Goal: Communication & Community: Answer question/provide support

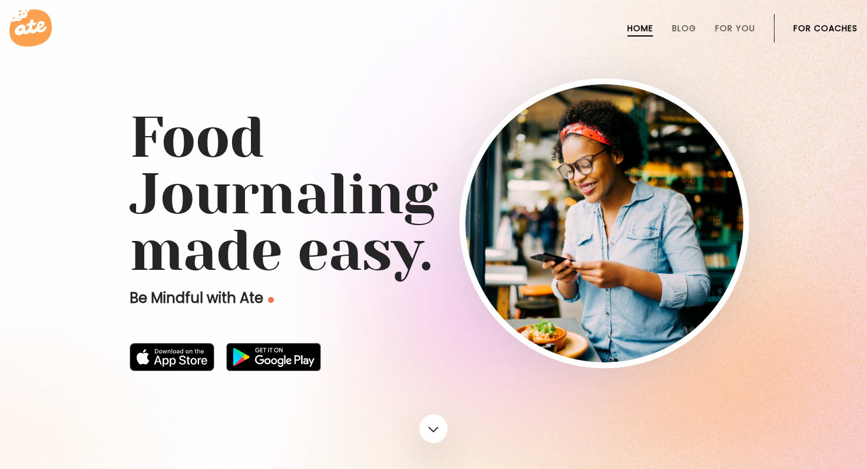
click at [848, 31] on link "For Coaches" at bounding box center [826, 28] width 64 height 9
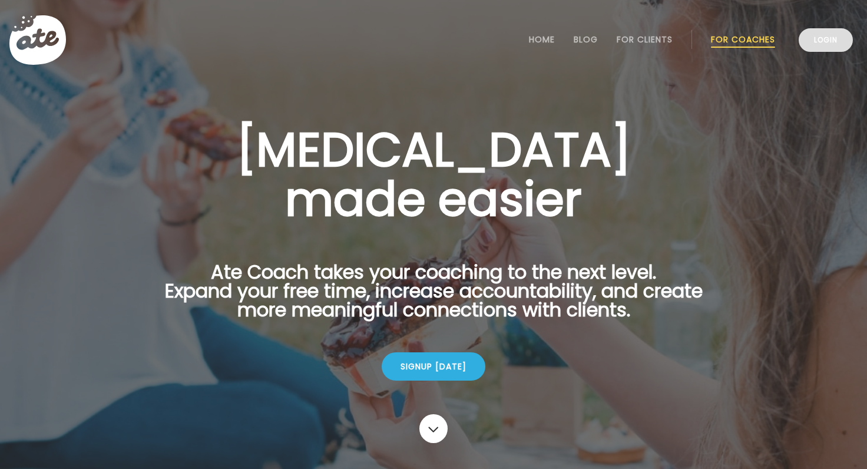
click at [827, 43] on link "Login" at bounding box center [826, 40] width 54 height 24
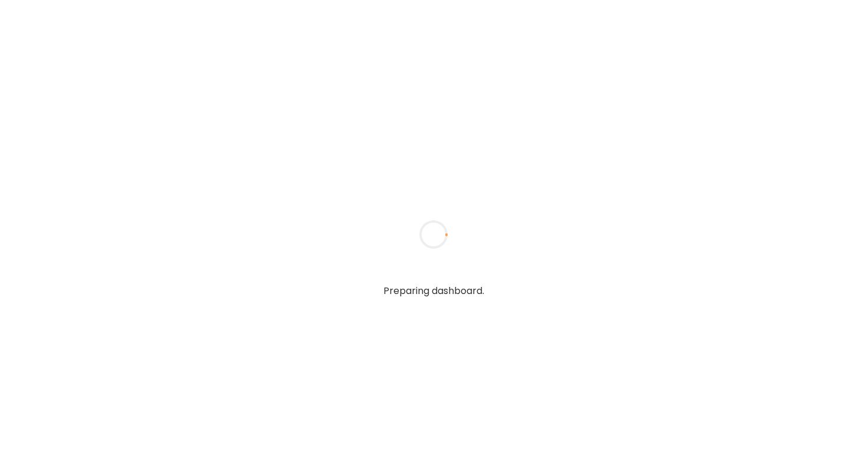
type textarea "**********"
type input "**********"
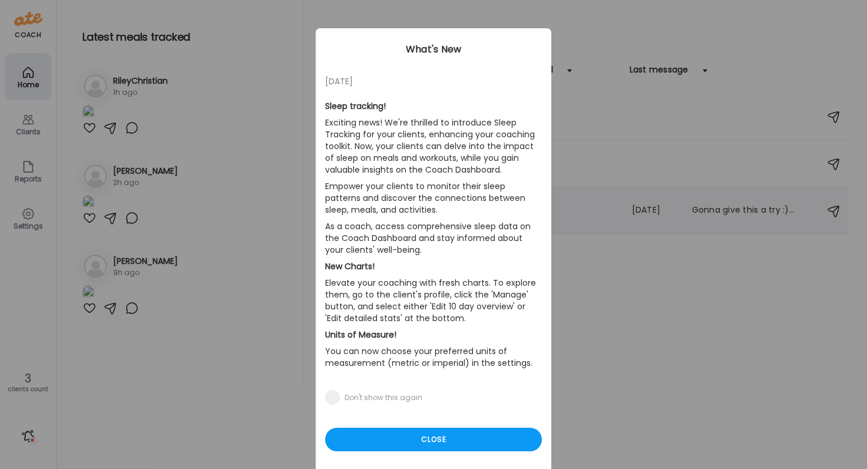
click at [497, 209] on section "Sleep tracking! Exciting news! We're thrilled to introduce Sleep Tracking for y…" at bounding box center [433, 239] width 217 height 302
click at [402, 448] on div "Close" at bounding box center [433, 440] width 217 height 24
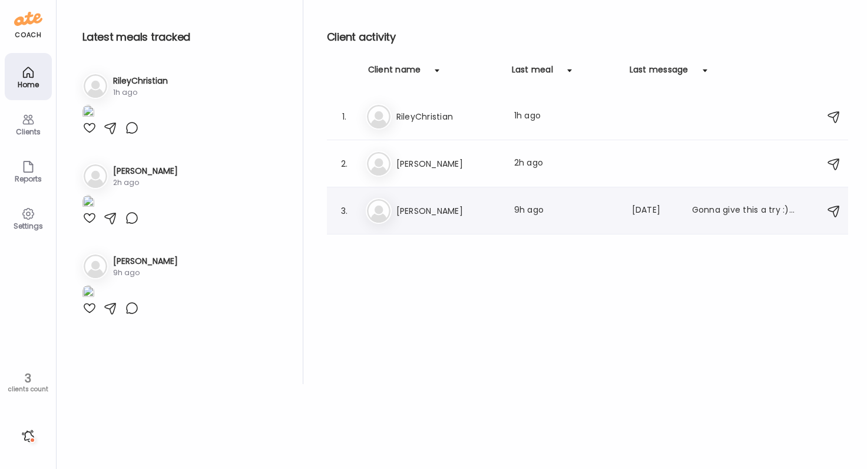
click at [447, 223] on div "Ji [PERSON_NAME] Last meal: 9h ago Last message: [DATE] Gonna give this a try :…" at bounding box center [589, 211] width 447 height 26
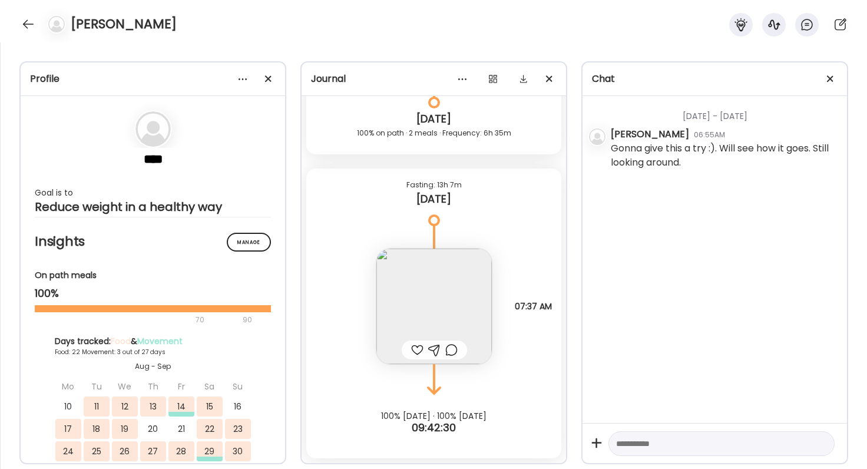
scroll to position [21533, 0]
click at [417, 350] on div at bounding box center [417, 350] width 12 height 14
click at [431, 296] on img at bounding box center [434, 306] width 115 height 115
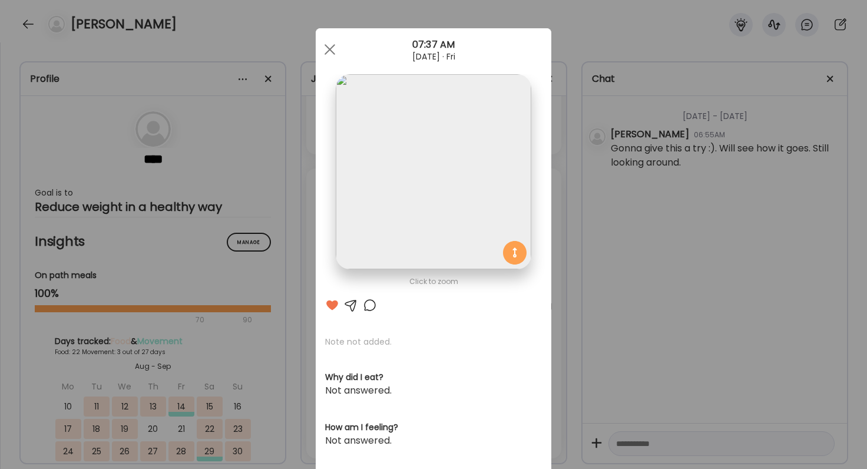
click at [368, 305] on div at bounding box center [370, 305] width 14 height 14
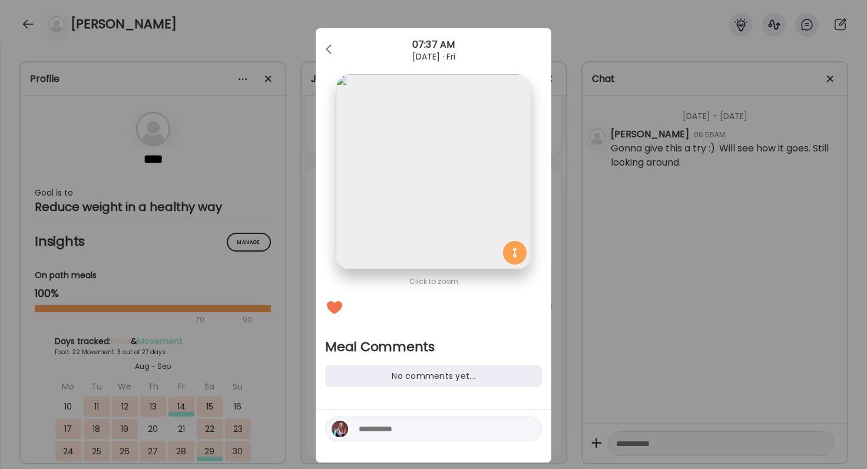
click at [385, 428] on textarea at bounding box center [438, 429] width 159 height 14
type textarea "**********"
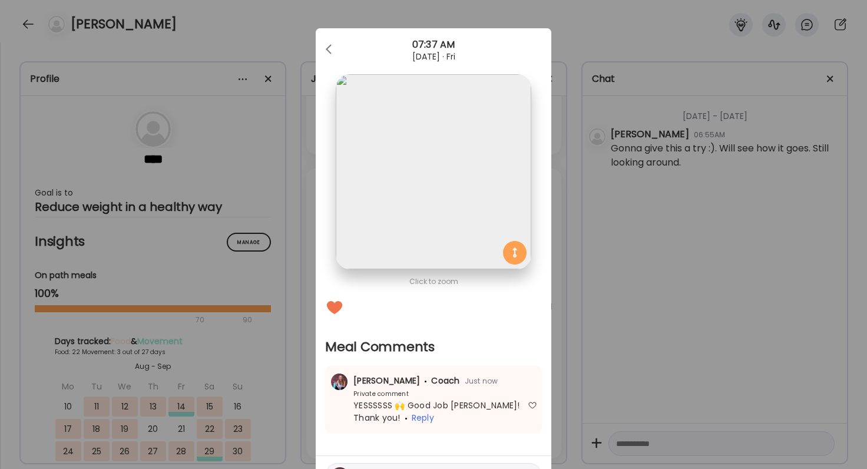
click at [650, 338] on div "Ate Coach Dashboard Wahoo! It’s official Take a moment to set up your Coach Pro…" at bounding box center [433, 234] width 867 height 469
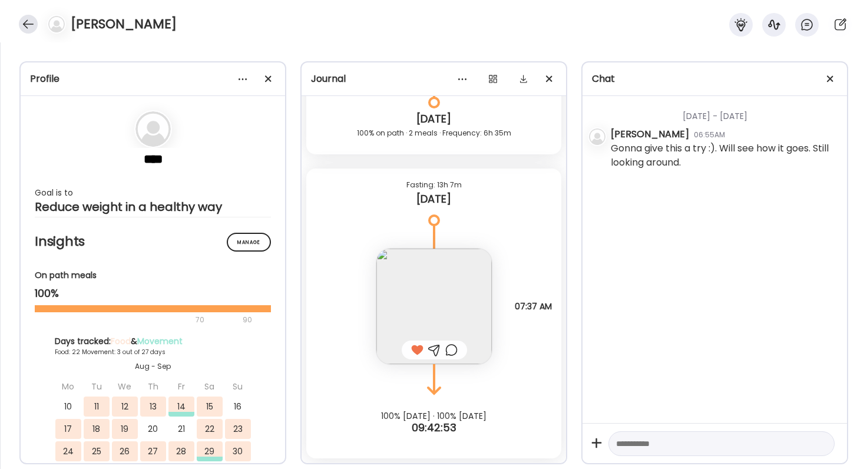
click at [28, 25] on div at bounding box center [28, 24] width 19 height 19
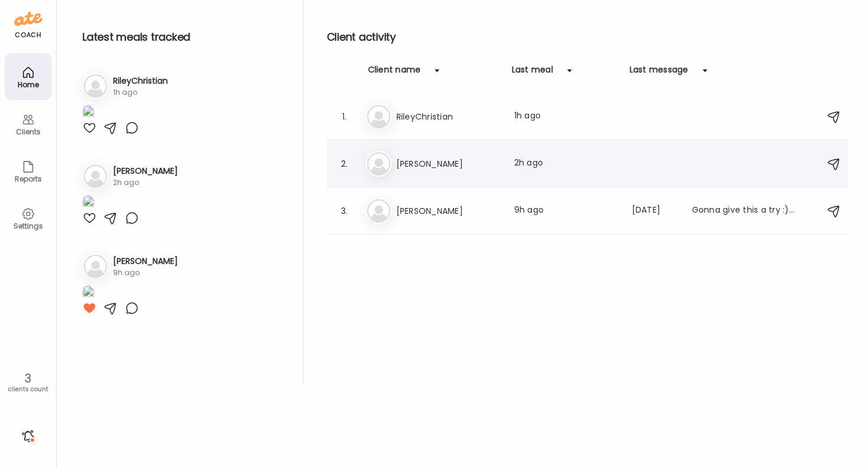
click at [467, 160] on h3 "[PERSON_NAME]" at bounding box center [449, 164] width 104 height 14
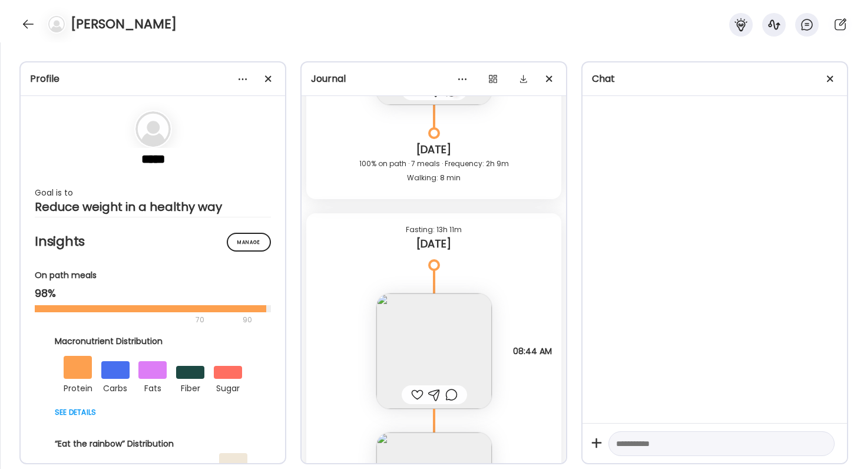
scroll to position [35055, 0]
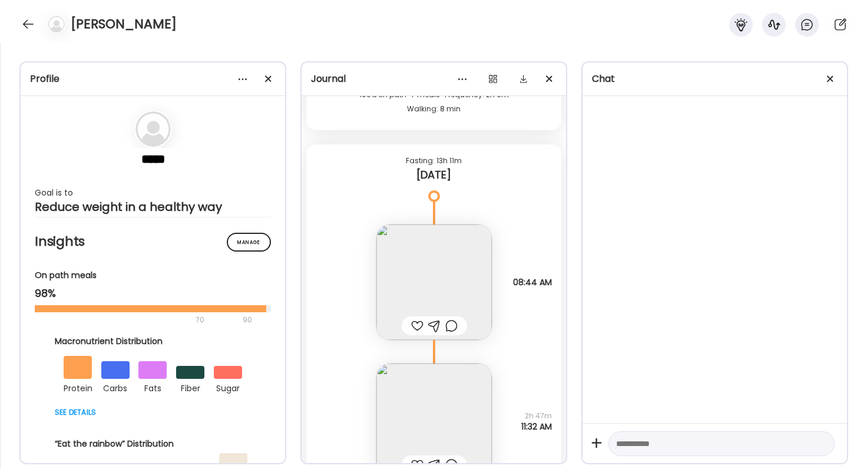
click at [419, 326] on div at bounding box center [417, 326] width 12 height 14
click at [445, 294] on img at bounding box center [434, 281] width 115 height 115
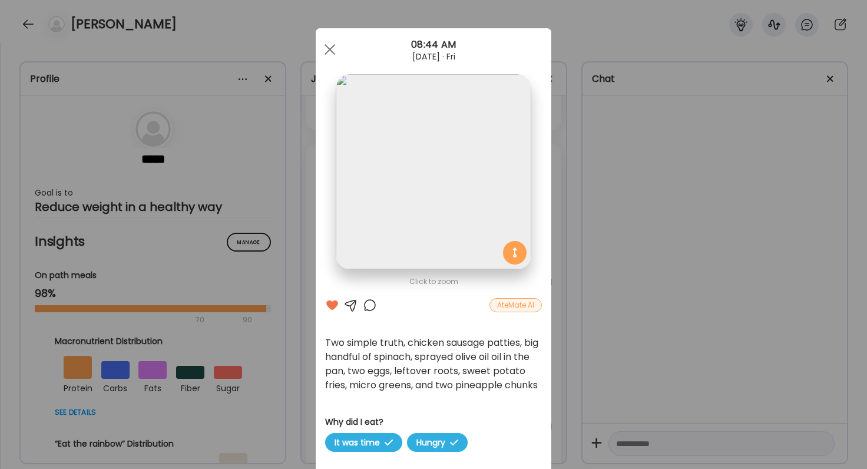
click at [370, 305] on div at bounding box center [370, 305] width 14 height 14
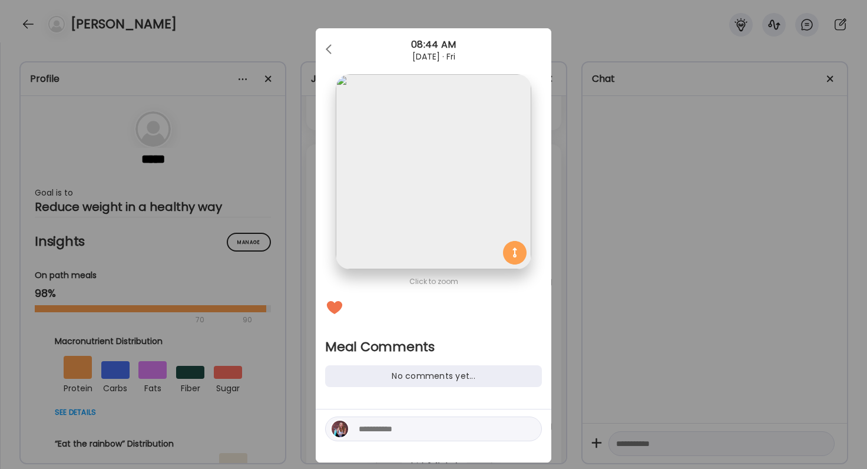
click at [483, 422] on textarea at bounding box center [438, 429] width 159 height 14
type textarea "*"
type textarea "**********"
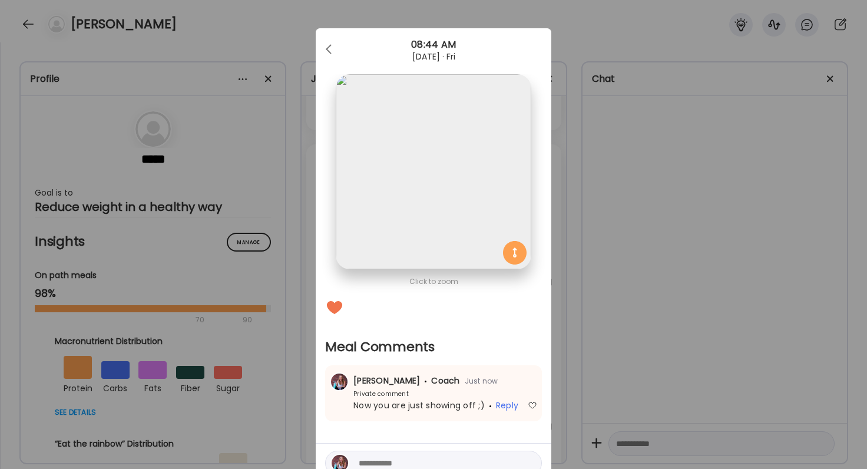
click at [846, 290] on div "Ate Coach Dashboard Wahoo! It’s official Take a moment to set up your Coach Pro…" at bounding box center [433, 234] width 867 height 469
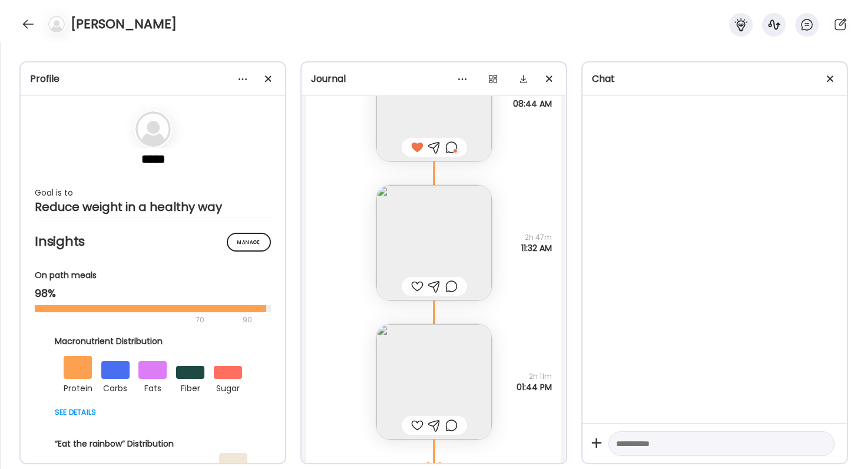
scroll to position [35240, 0]
click at [415, 281] on div at bounding box center [417, 279] width 12 height 14
click at [441, 388] on img at bounding box center [434, 374] width 115 height 115
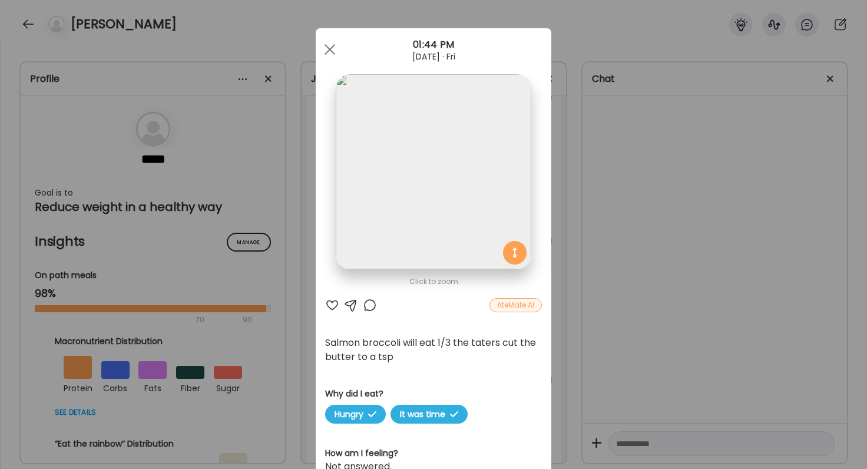
click at [332, 302] on div at bounding box center [332, 305] width 14 height 14
click at [679, 348] on div "Ate Coach Dashboard Wahoo! It’s official Take a moment to set up your Coach Pro…" at bounding box center [433, 234] width 867 height 469
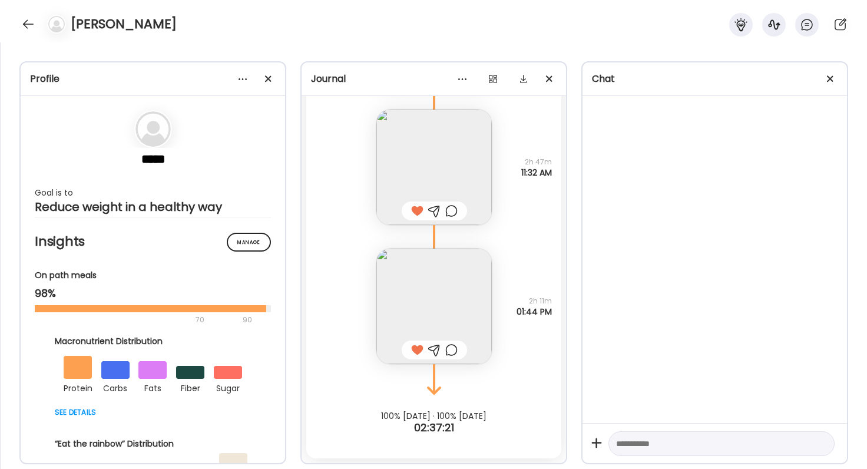
scroll to position [35309, 0]
click at [459, 350] on div at bounding box center [434, 350] width 65 height 19
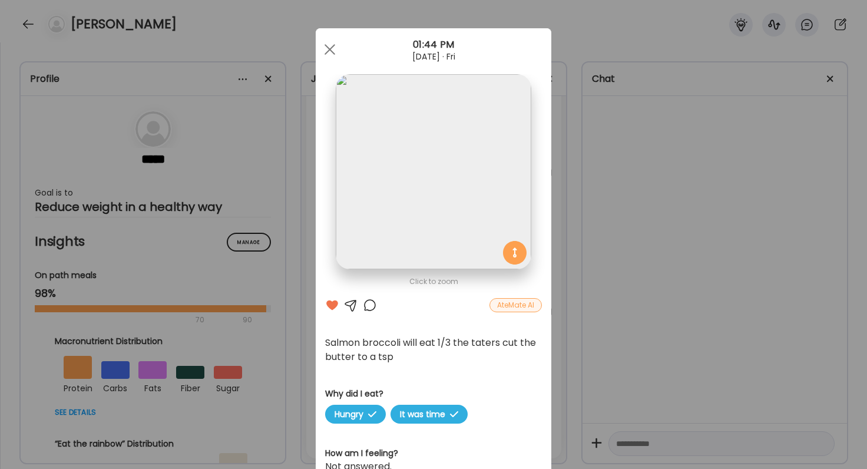
click at [371, 302] on div at bounding box center [370, 305] width 14 height 14
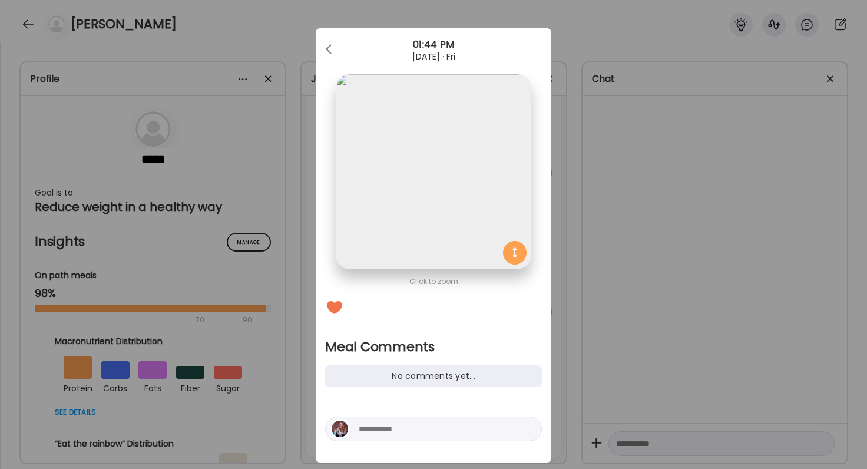
click at [374, 426] on textarea at bounding box center [438, 429] width 159 height 14
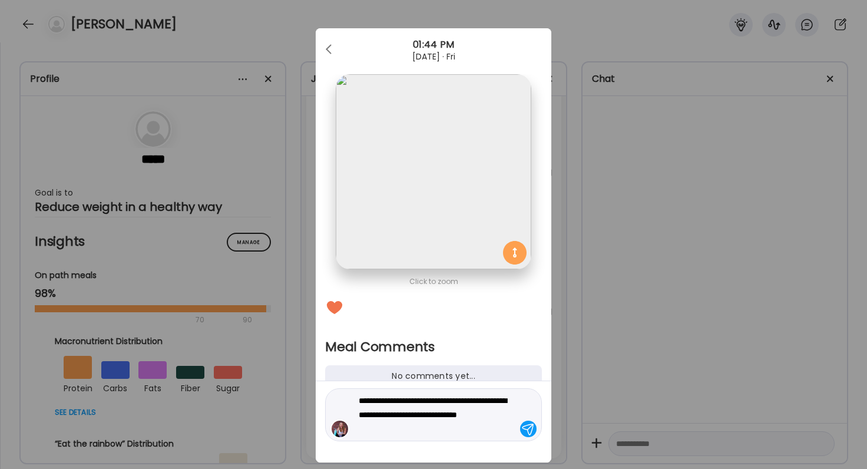
click at [451, 418] on textarea "**********" at bounding box center [438, 415] width 159 height 42
type textarea "**********"
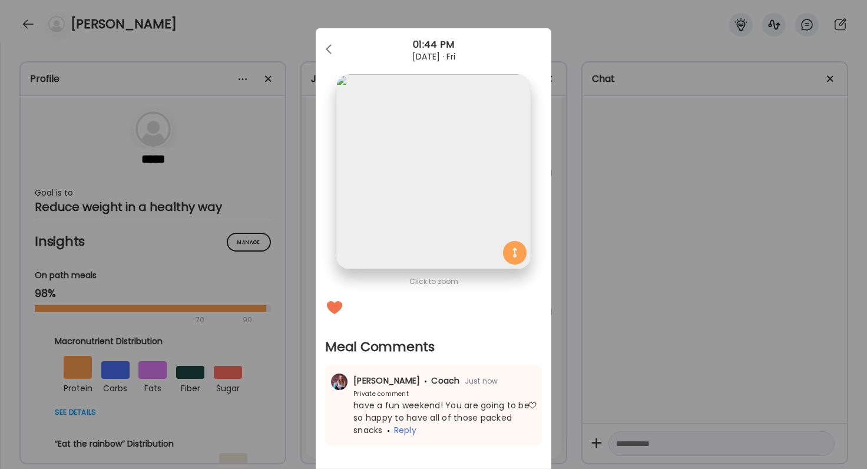
click at [702, 327] on div "Ate Coach Dashboard Wahoo! It’s official Take a moment to set up your Coach Pro…" at bounding box center [433, 234] width 867 height 469
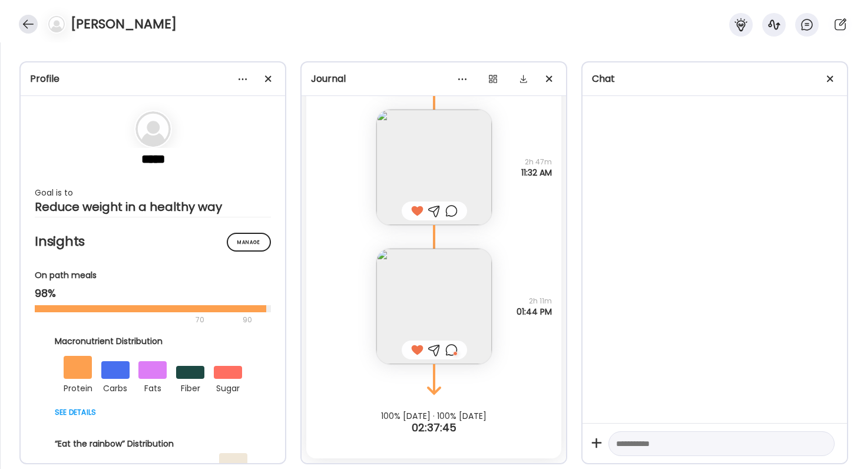
click at [29, 24] on div at bounding box center [28, 24] width 19 height 19
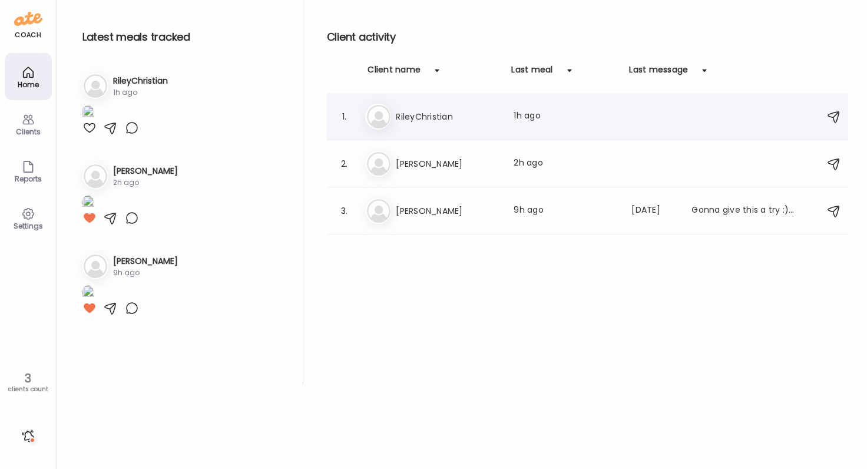
click at [433, 131] on div "1. Ri RileyChristian Last meal: 1h ago" at bounding box center [587, 116] width 521 height 47
click at [411, 112] on h3 "RileyChristian" at bounding box center [449, 117] width 104 height 14
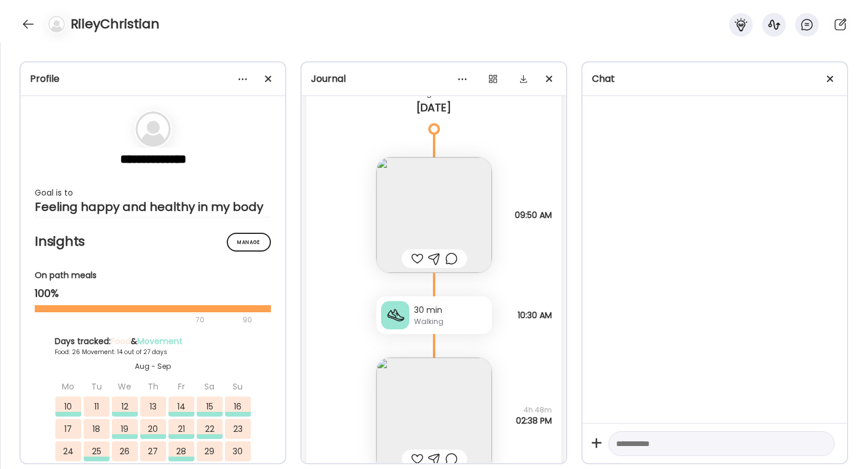
scroll to position [52996, 0]
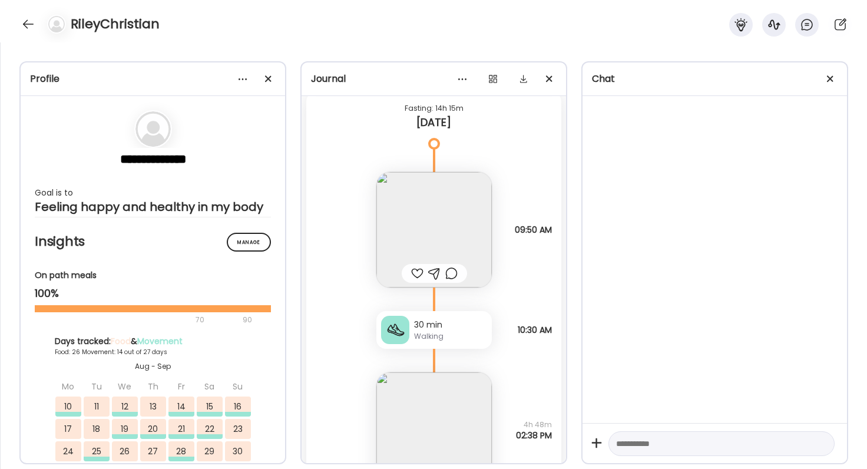
click at [440, 234] on img at bounding box center [434, 229] width 115 height 115
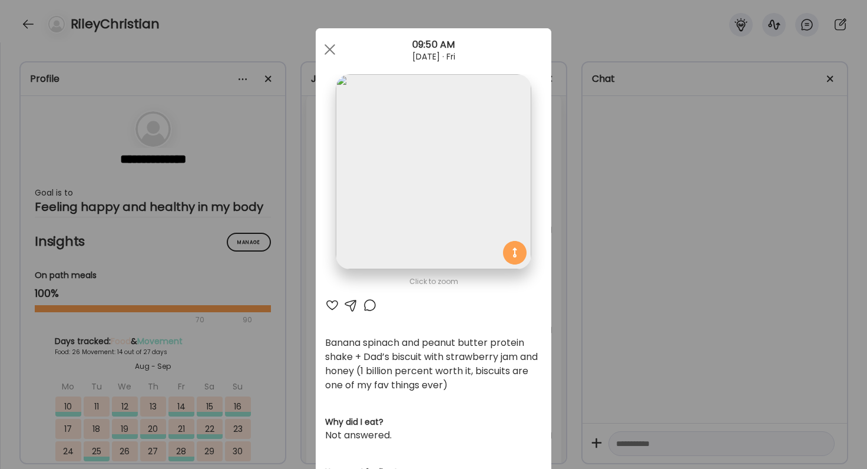
click at [333, 307] on div at bounding box center [332, 305] width 14 height 14
click at [370, 308] on div at bounding box center [370, 305] width 14 height 14
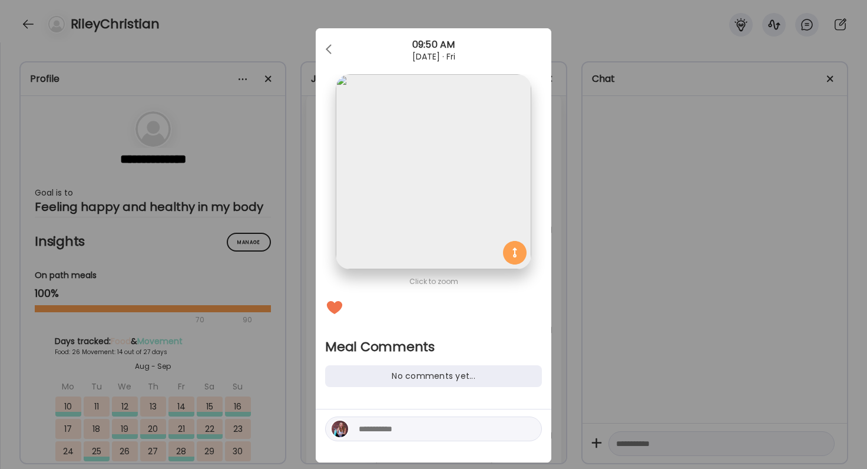
click at [630, 346] on div "Ate Coach Dashboard Wahoo! It’s official Take a moment to set up your Coach Pro…" at bounding box center [433, 234] width 867 height 469
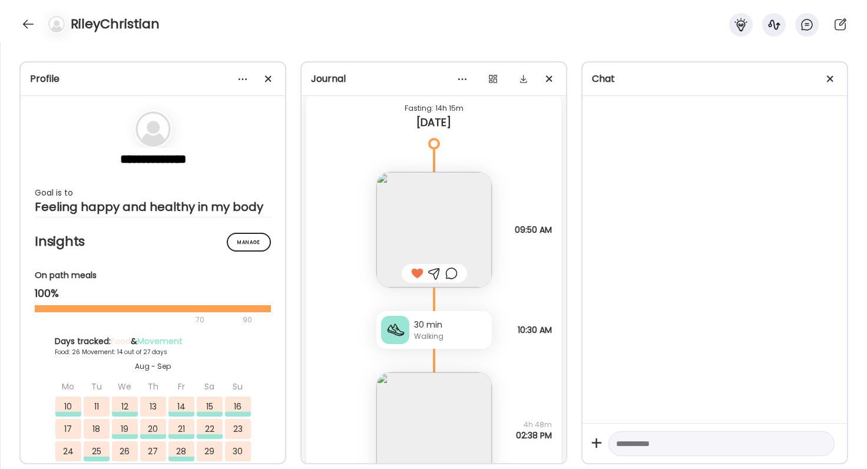
click at [435, 209] on img at bounding box center [434, 229] width 115 height 115
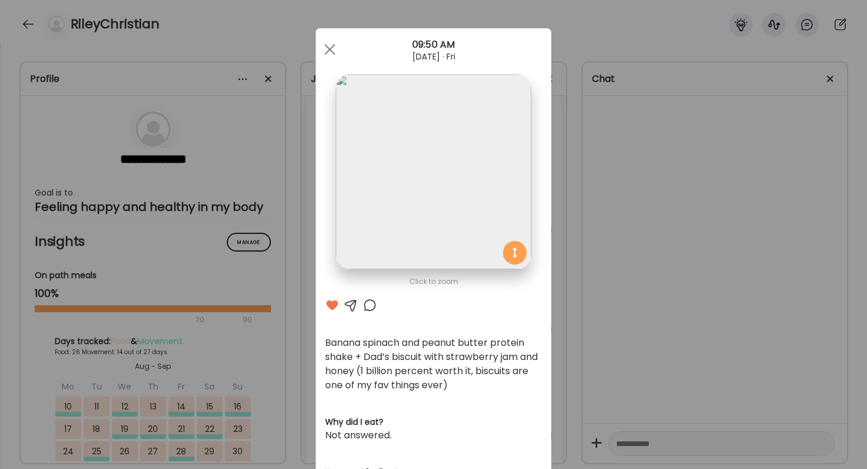
click at [369, 303] on div at bounding box center [370, 305] width 14 height 14
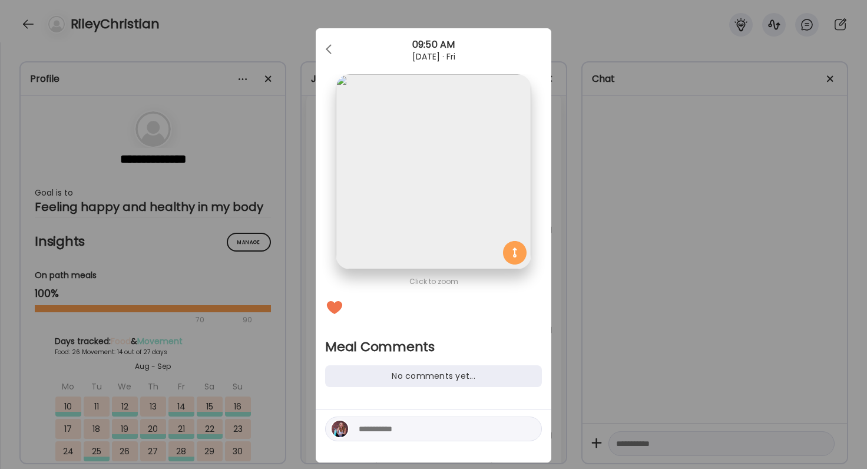
click at [387, 432] on textarea at bounding box center [438, 429] width 159 height 14
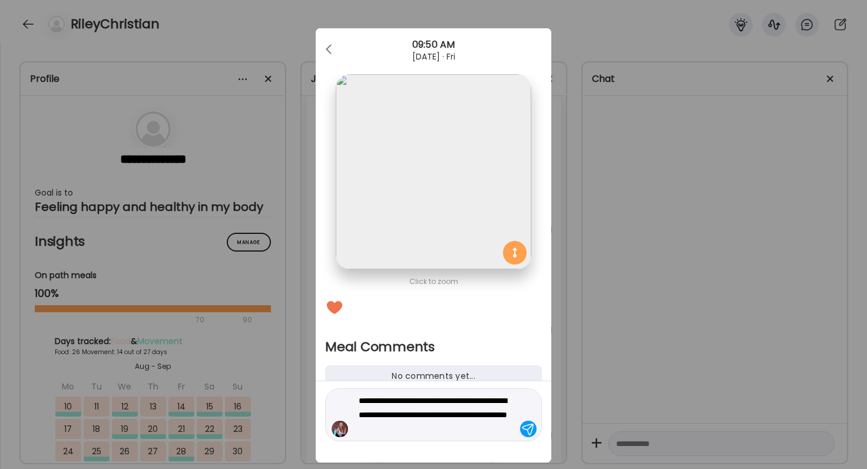
type textarea "**********"
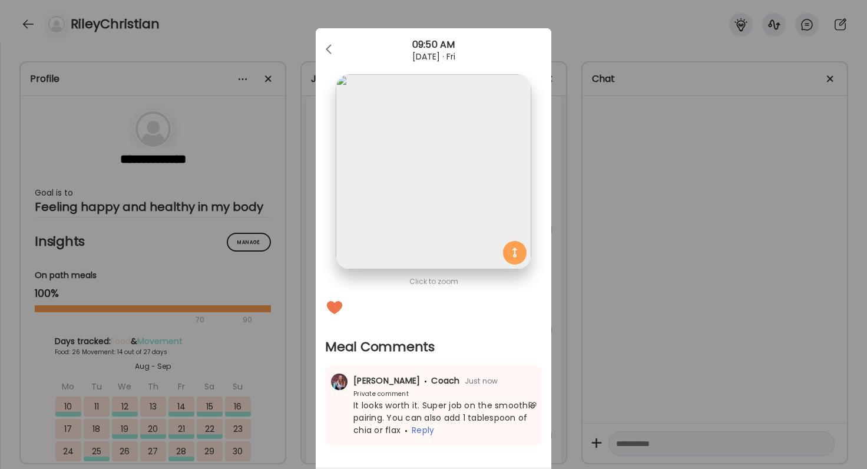
click at [593, 346] on div "Ate Coach Dashboard Wahoo! It’s official Take a moment to set up your Coach Pro…" at bounding box center [433, 234] width 867 height 469
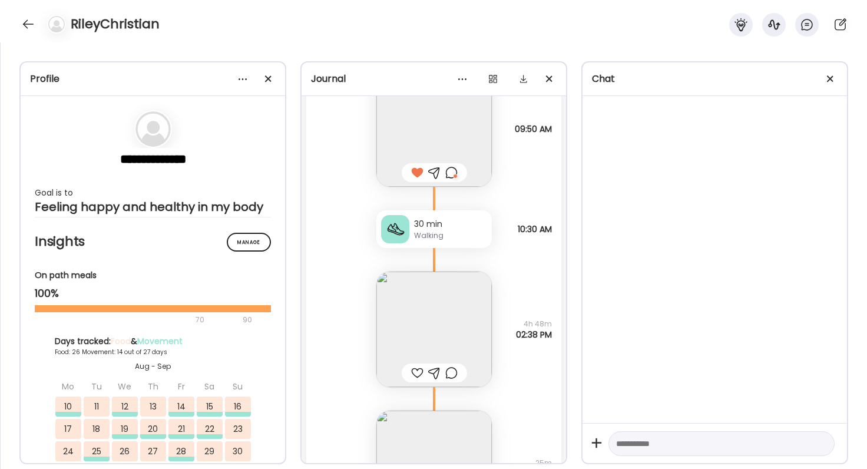
scroll to position [53146, 0]
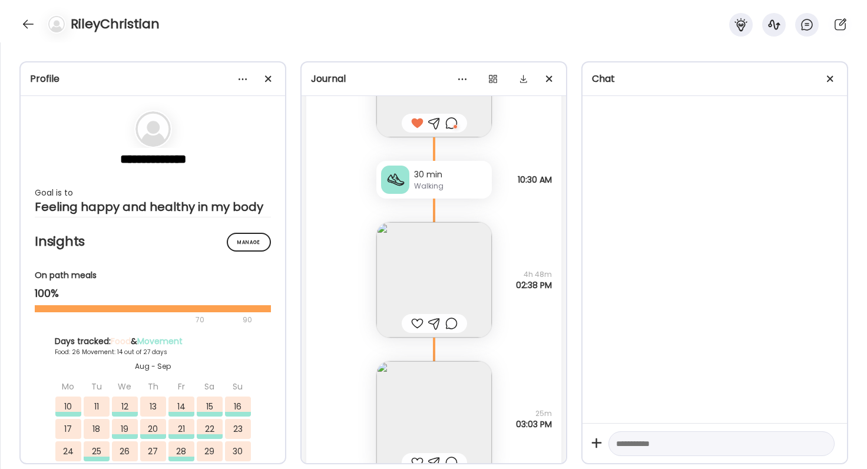
click at [449, 266] on img at bounding box center [434, 279] width 115 height 115
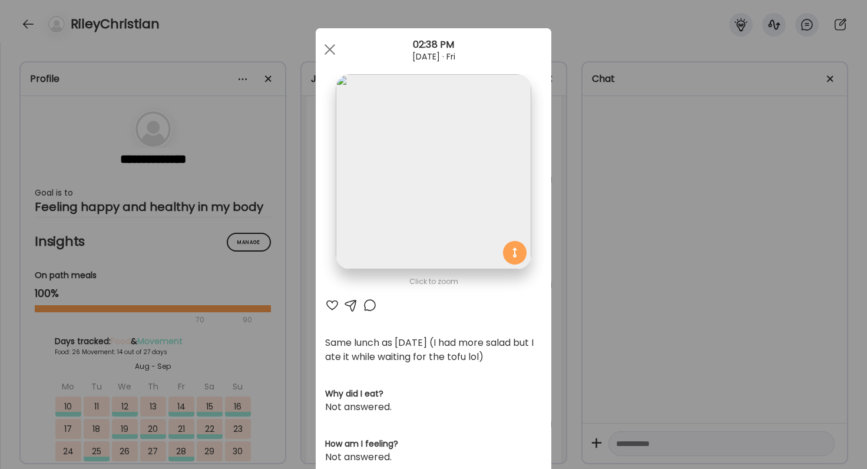
click at [333, 301] on div at bounding box center [332, 305] width 14 height 14
click at [371, 306] on div at bounding box center [370, 305] width 14 height 14
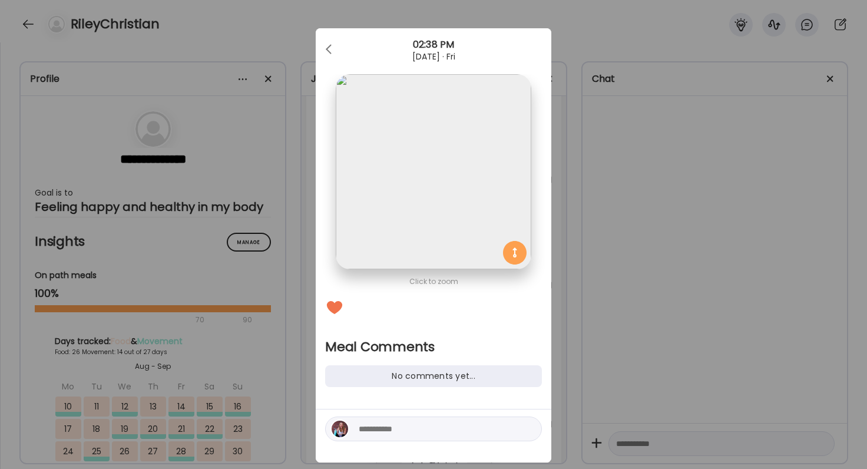
click at [398, 424] on textarea at bounding box center [438, 429] width 159 height 14
type textarea "********"
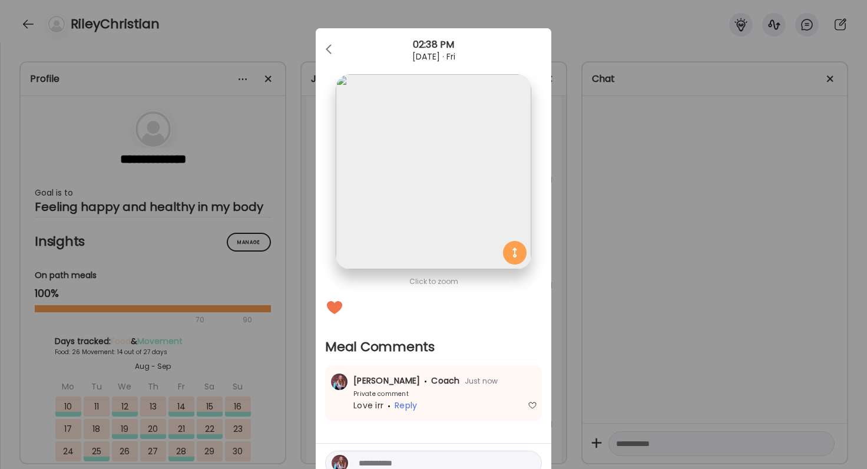
click at [399, 463] on textarea at bounding box center [438, 463] width 159 height 14
type textarea "***"
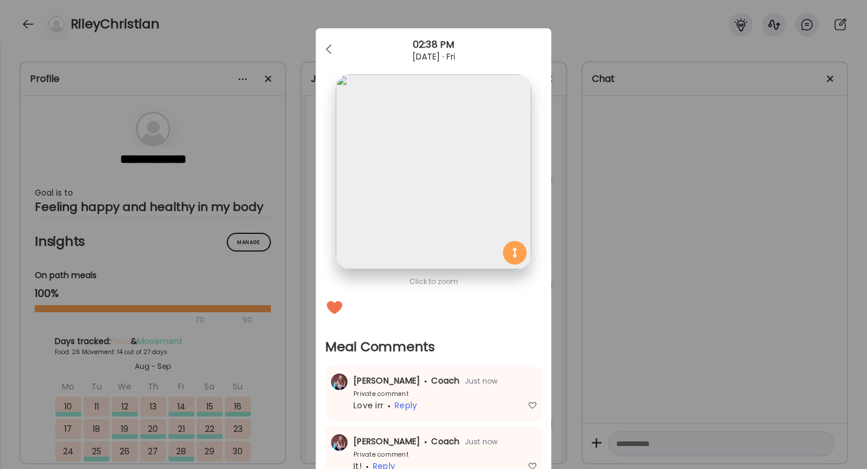
click at [732, 325] on div "Ate Coach Dashboard Wahoo! It’s official Take a moment to set up your Coach Pro…" at bounding box center [433, 234] width 867 height 469
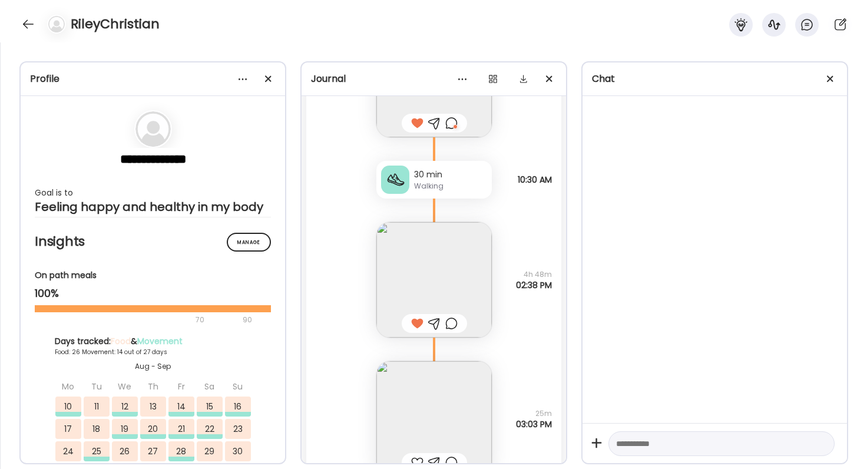
scroll to position [53259, 0]
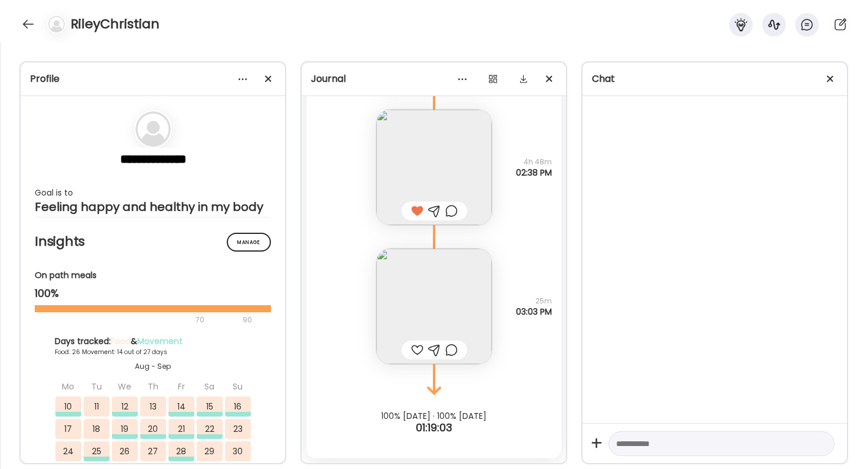
click at [417, 351] on div at bounding box center [417, 350] width 12 height 14
click at [437, 319] on img at bounding box center [434, 306] width 115 height 115
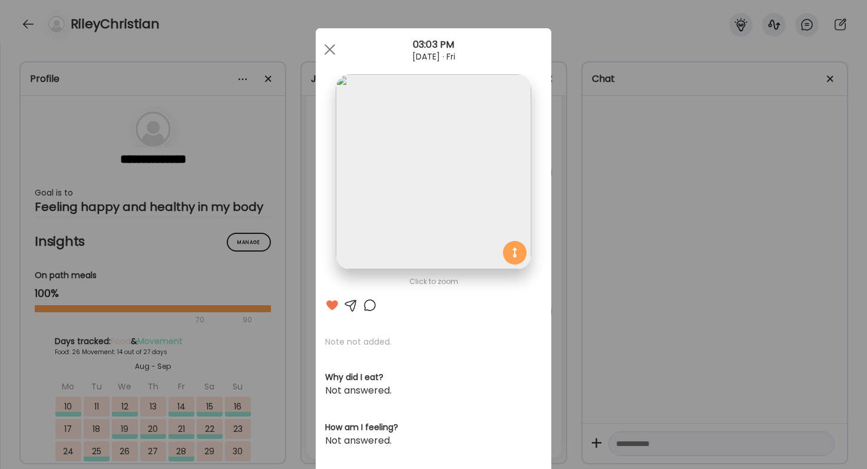
click at [610, 319] on div "Ate Coach Dashboard Wahoo! It’s official Take a moment to set up your Coach Pro…" at bounding box center [433, 234] width 867 height 469
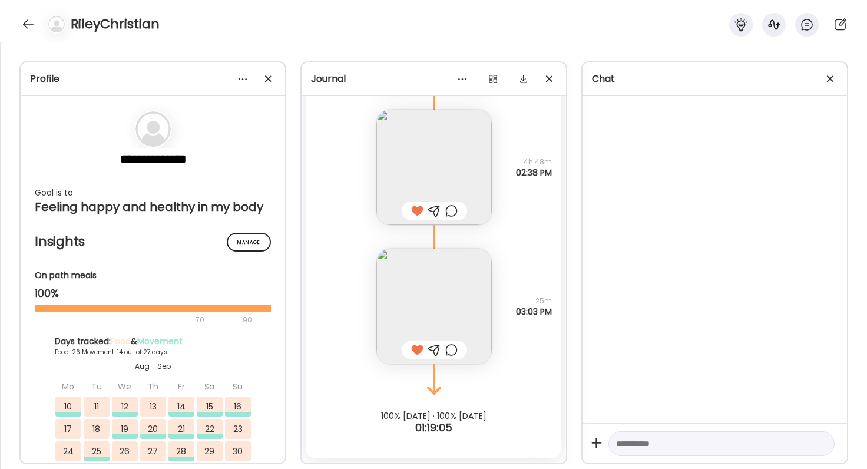
click at [451, 350] on div at bounding box center [451, 350] width 12 height 14
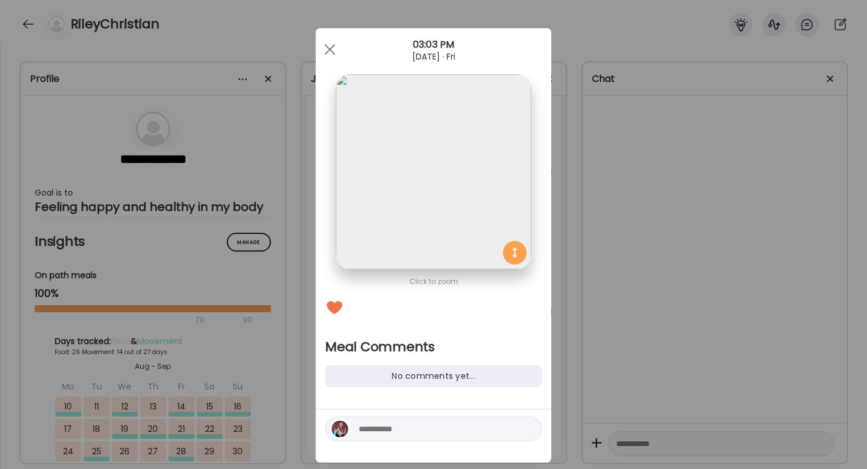
click at [430, 431] on textarea at bounding box center [438, 429] width 159 height 14
type textarea "**********"
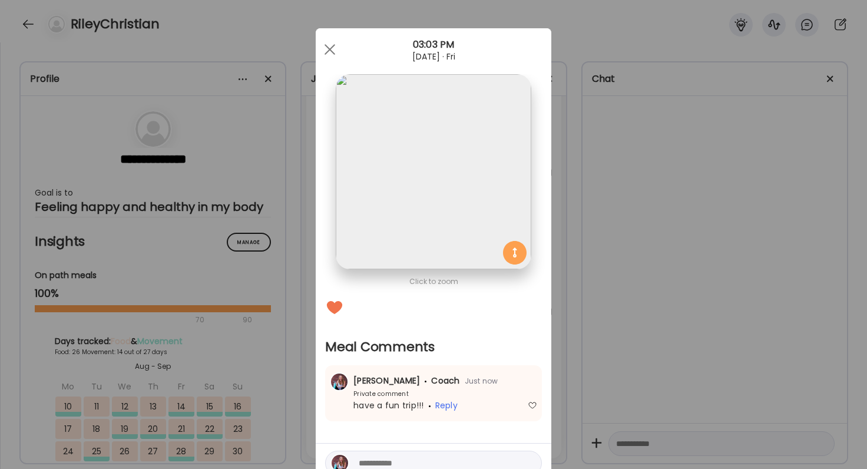
click at [715, 393] on div "Ate Coach Dashboard Wahoo! It’s official Take a moment to set up your Coach Pro…" at bounding box center [433, 234] width 867 height 469
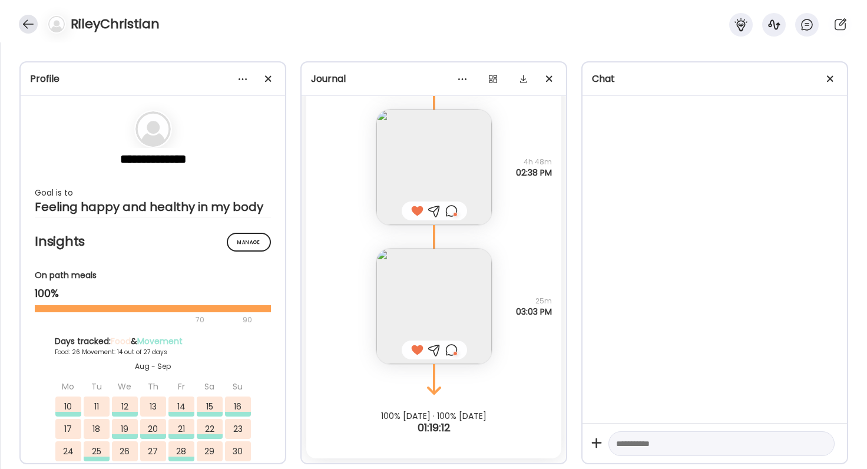
click at [31, 24] on div at bounding box center [28, 24] width 19 height 19
